Goal: Go to known website: Go to known website

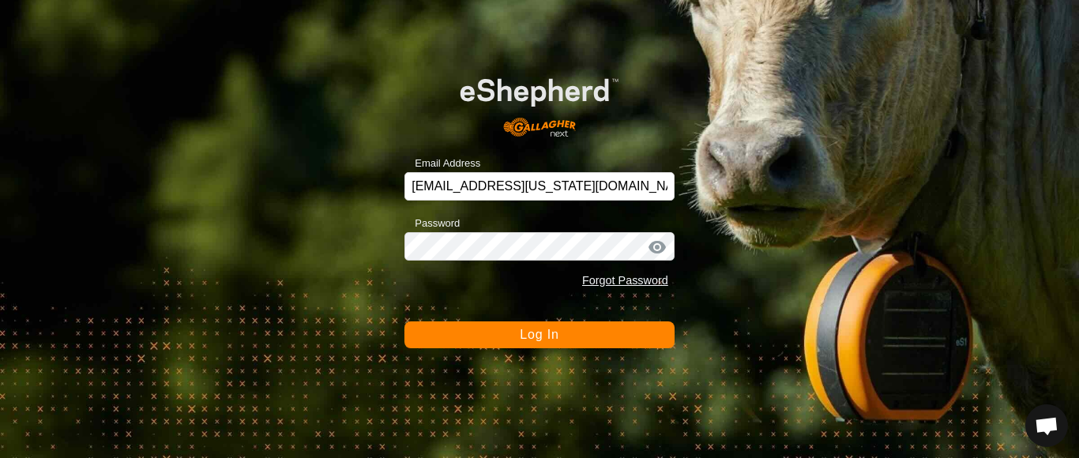
drag, startPoint x: 0, startPoint y: 0, endPoint x: 540, endPoint y: 334, distance: 635.1
click at [540, 334] on span "Log In" at bounding box center [539, 334] width 39 height 13
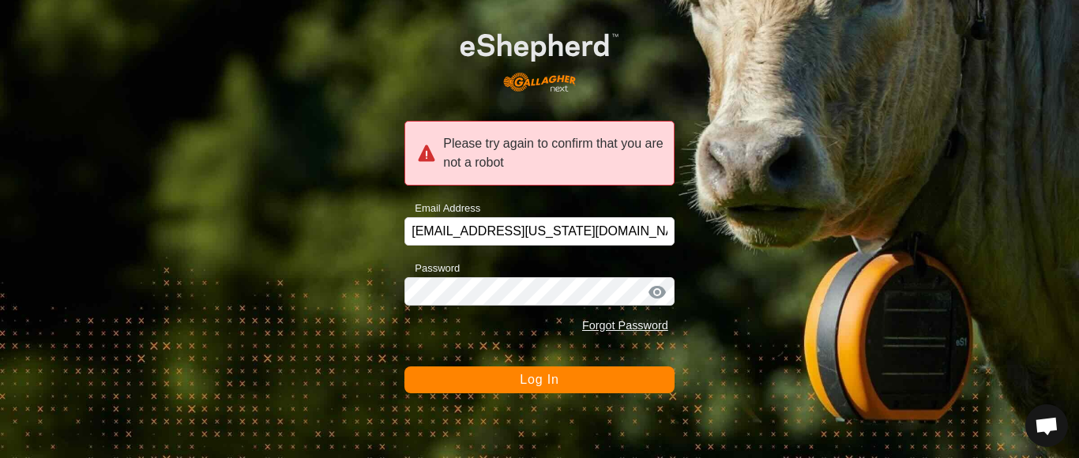
click at [531, 386] on button "Log In" at bounding box center [539, 379] width 270 height 27
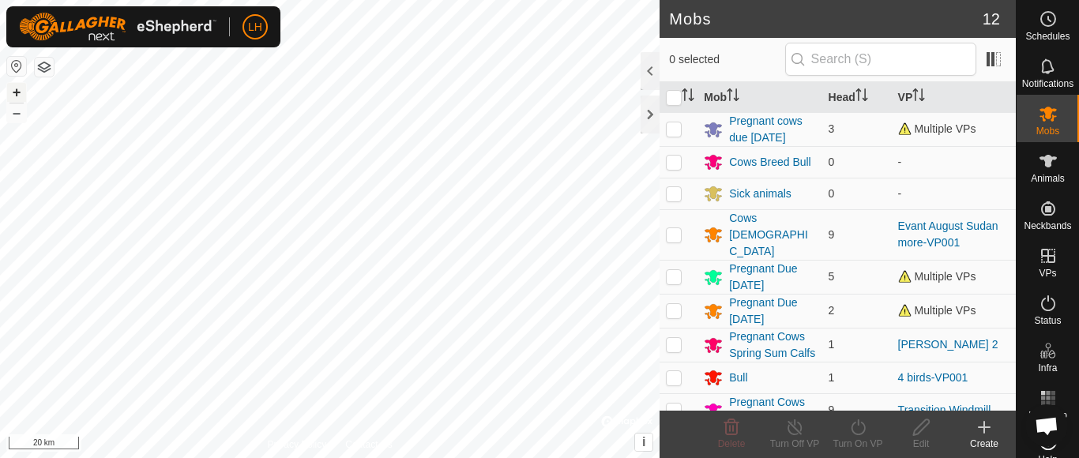
click at [21, 92] on button "+" at bounding box center [16, 92] width 19 height 19
click at [17, 90] on button "+" at bounding box center [16, 92] width 19 height 19
click at [17, 88] on button "+" at bounding box center [16, 92] width 19 height 19
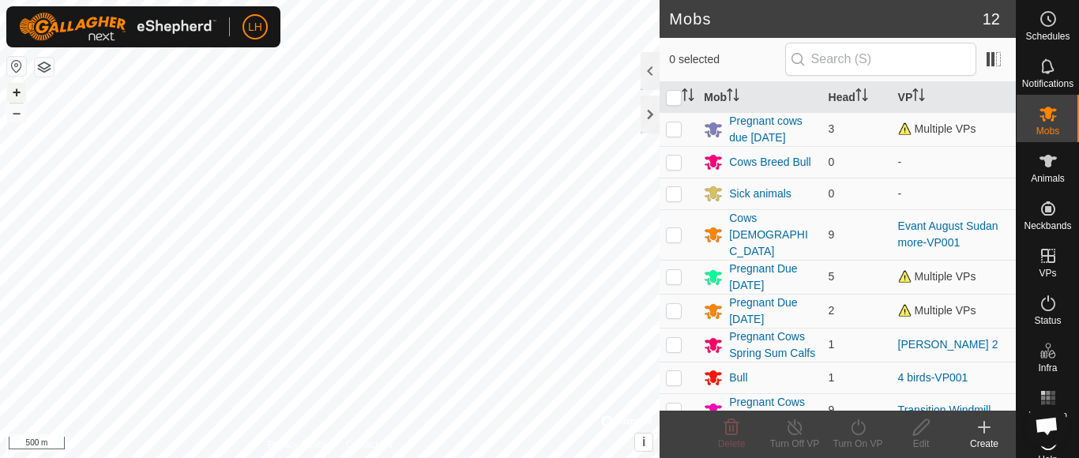
click at [16, 90] on button "+" at bounding box center [16, 92] width 19 height 19
click at [14, 92] on button "+" at bounding box center [16, 92] width 19 height 19
